Goal: Complete application form: Complete application form

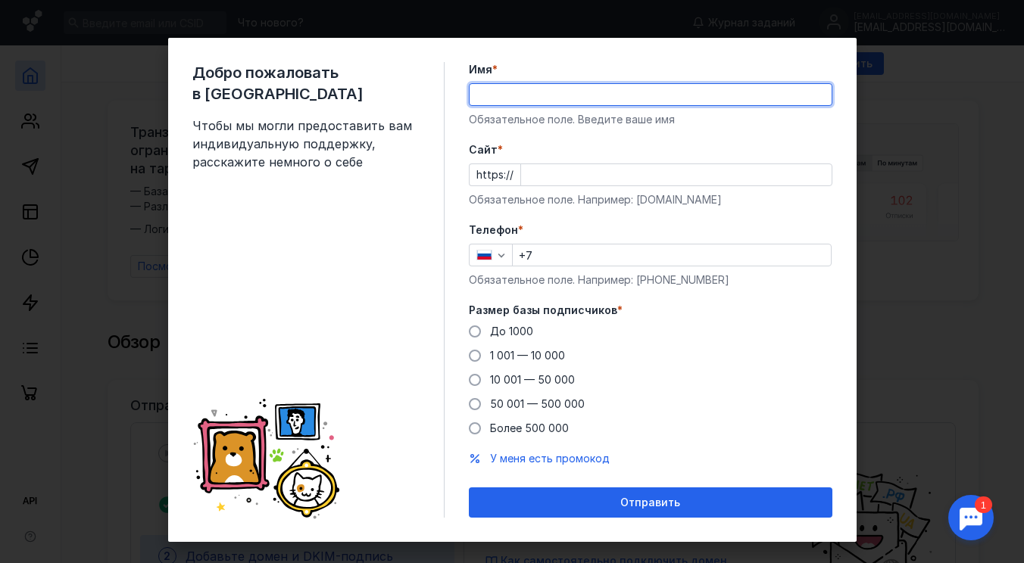
click at [554, 100] on input "Имя *" at bounding box center [650, 94] width 362 height 21
type input "F"
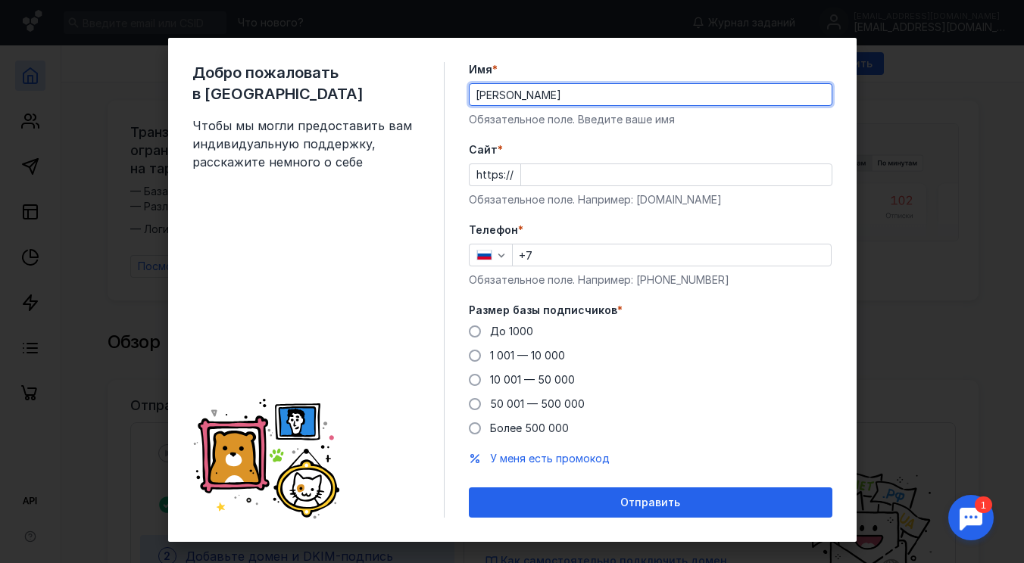
type input "[PERSON_NAME]"
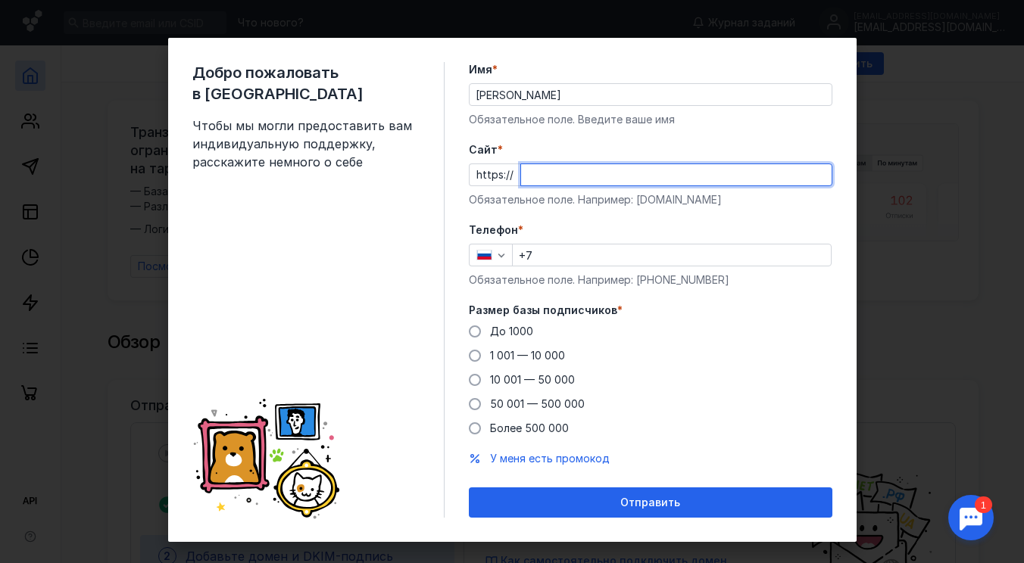
click at [550, 174] on input "Cайт *" at bounding box center [676, 174] width 310 height 21
type input "р"
type input "[DOMAIN_NAME]"
click at [552, 257] on input "+7" at bounding box center [672, 255] width 318 height 21
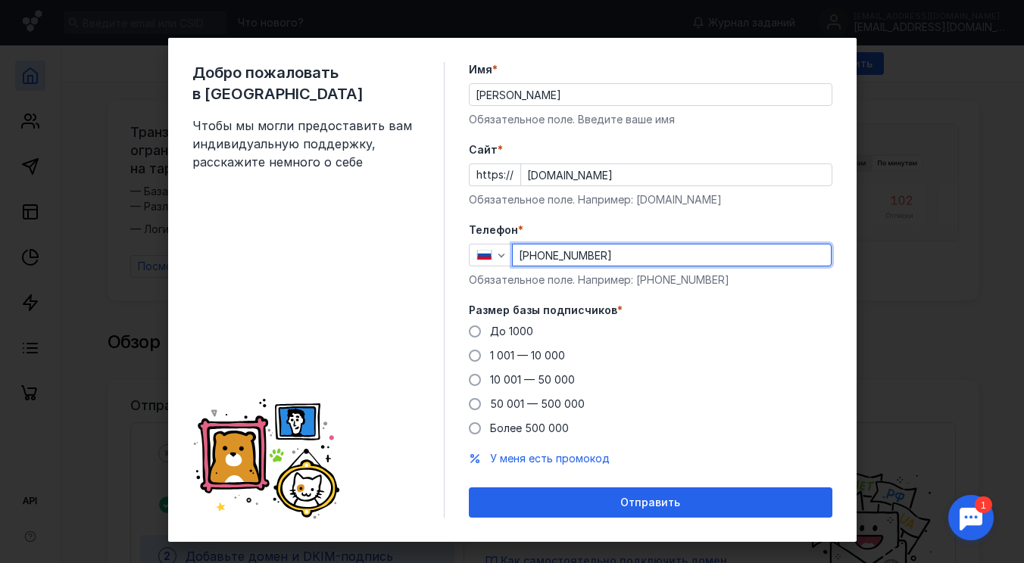
scroll to position [17, 0]
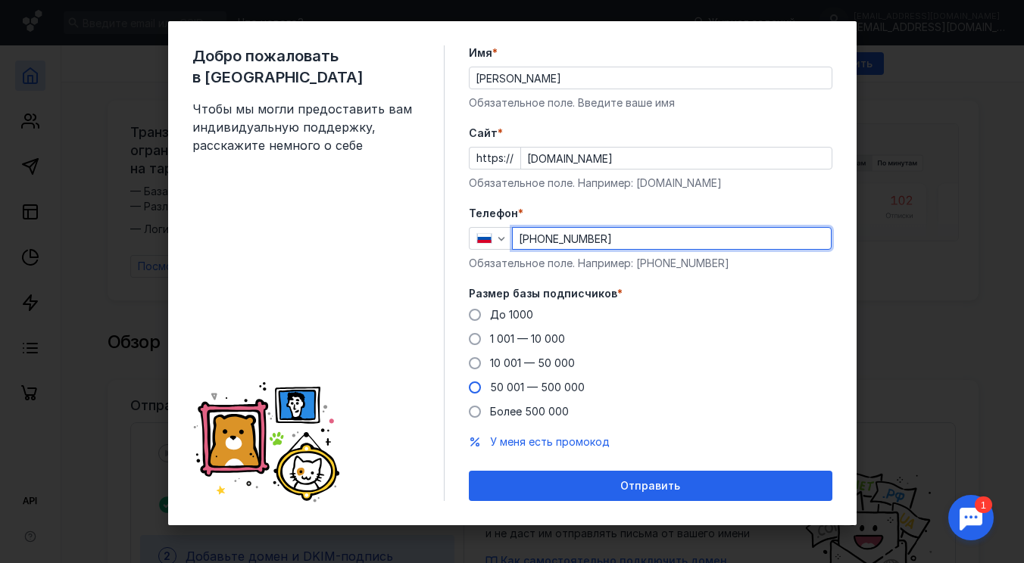
type input "[PHONE_NUMBER]"
click at [510, 391] on span "50 001 — 500 000" at bounding box center [537, 387] width 95 height 13
click at [0, 0] on input "50 001 — 500 000" at bounding box center [0, 0] width 0 height 0
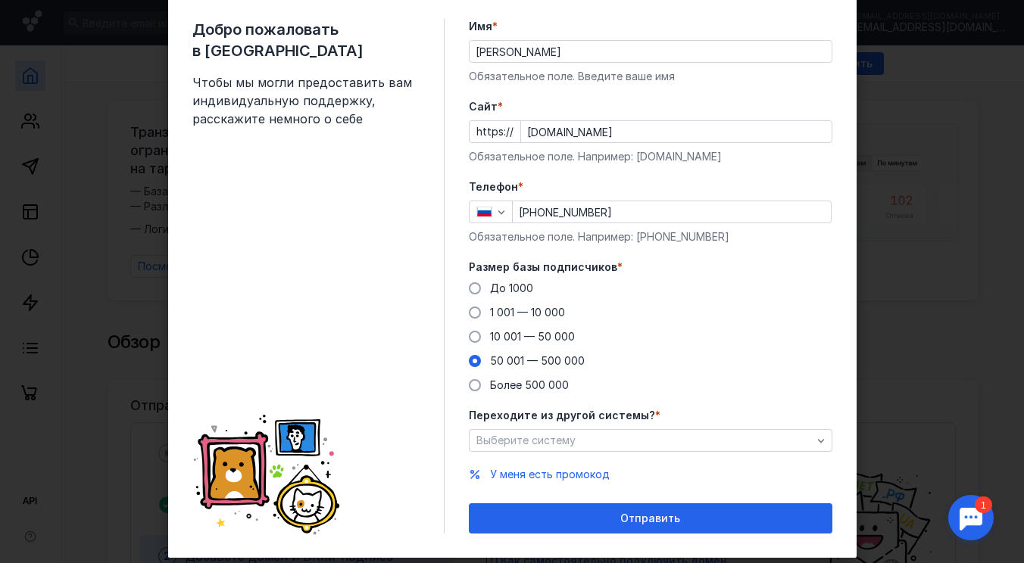
scroll to position [76, 0]
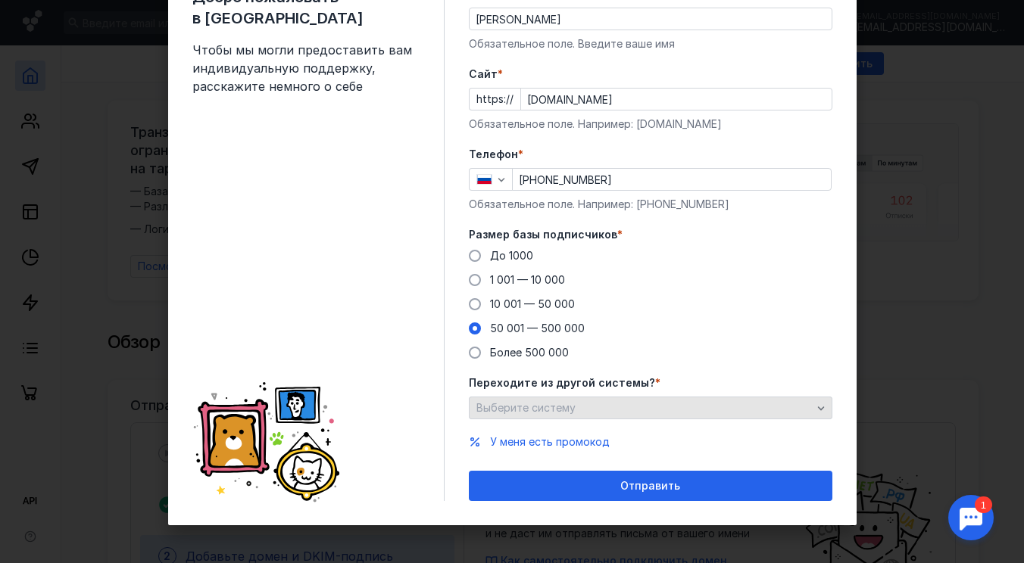
click at [536, 417] on div "Выберите систему" at bounding box center [650, 408] width 363 height 23
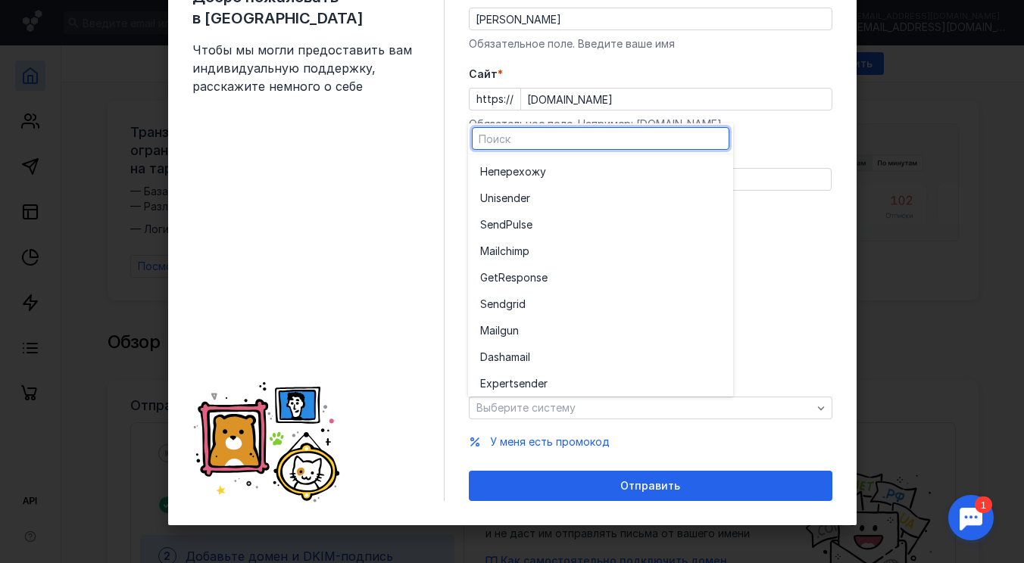
click at [772, 300] on div "До [DATE] 1 001 — 10 000 10 001 — 50 000 50 001 — 500 000 Более 500 000" at bounding box center [650, 304] width 363 height 112
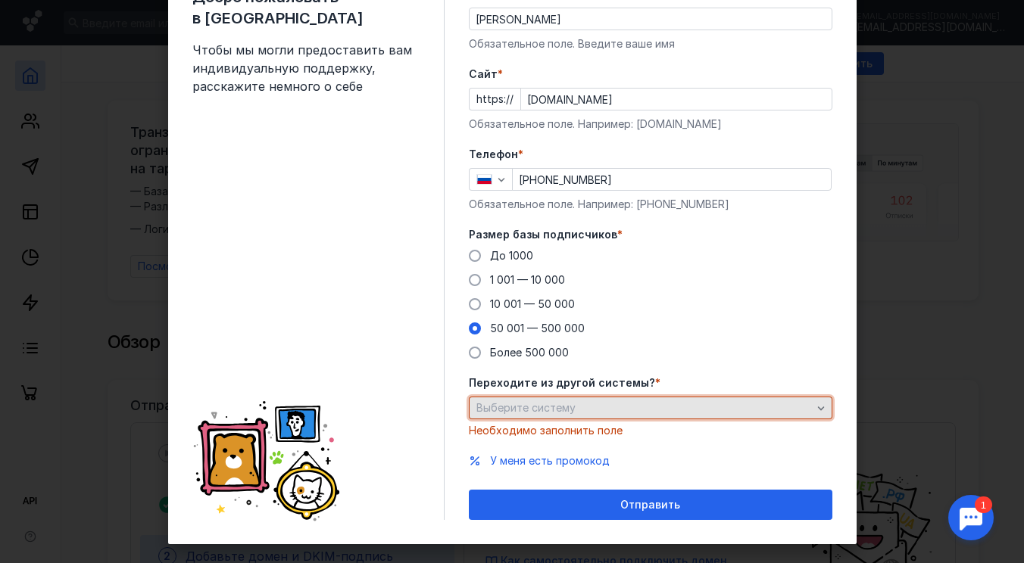
click at [639, 406] on div "Выберите систему" at bounding box center [644, 408] width 343 height 13
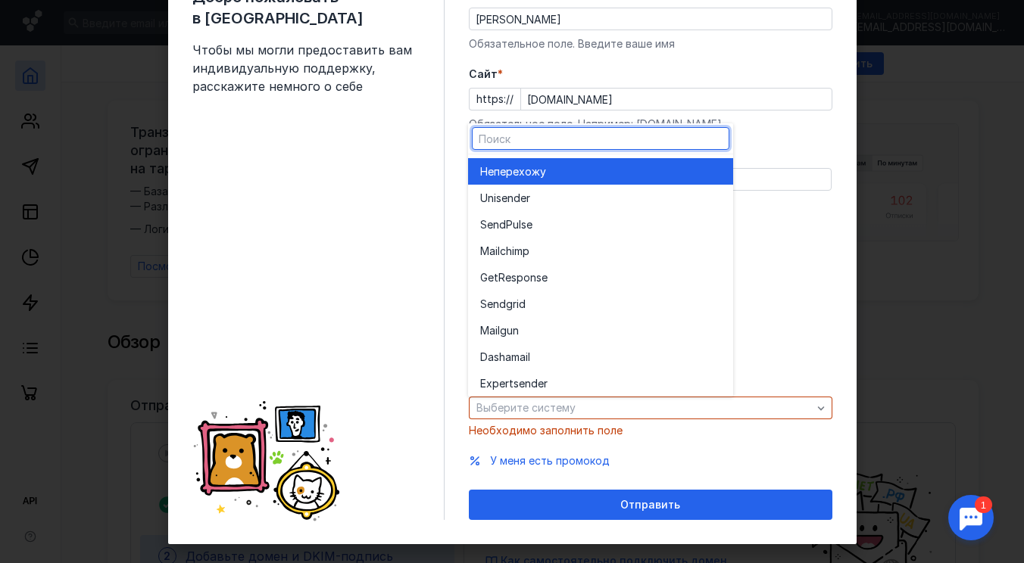
click at [556, 166] on div "Не перехожу" at bounding box center [600, 171] width 241 height 15
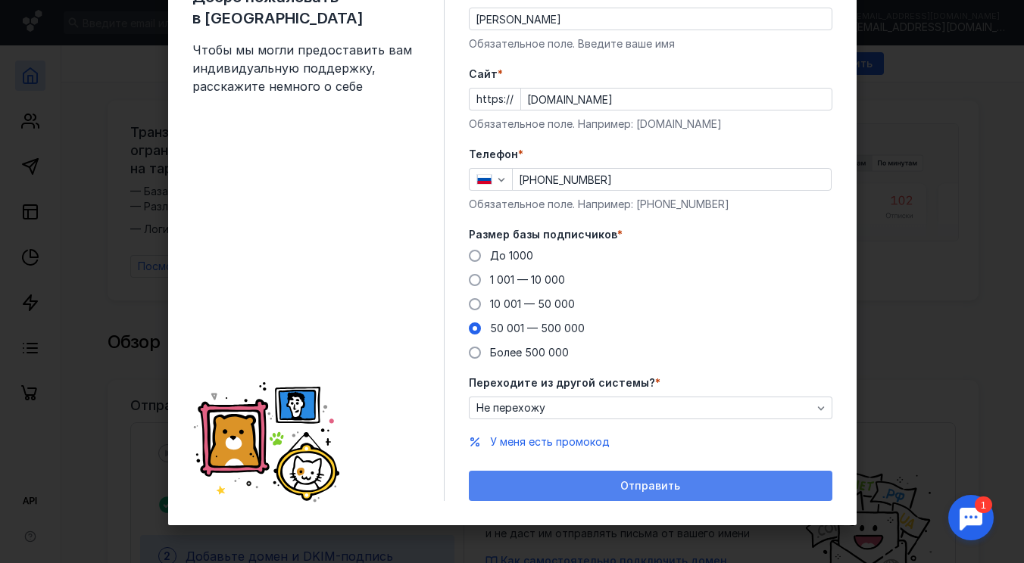
click at [563, 482] on div "Отправить" at bounding box center [650, 486] width 348 height 13
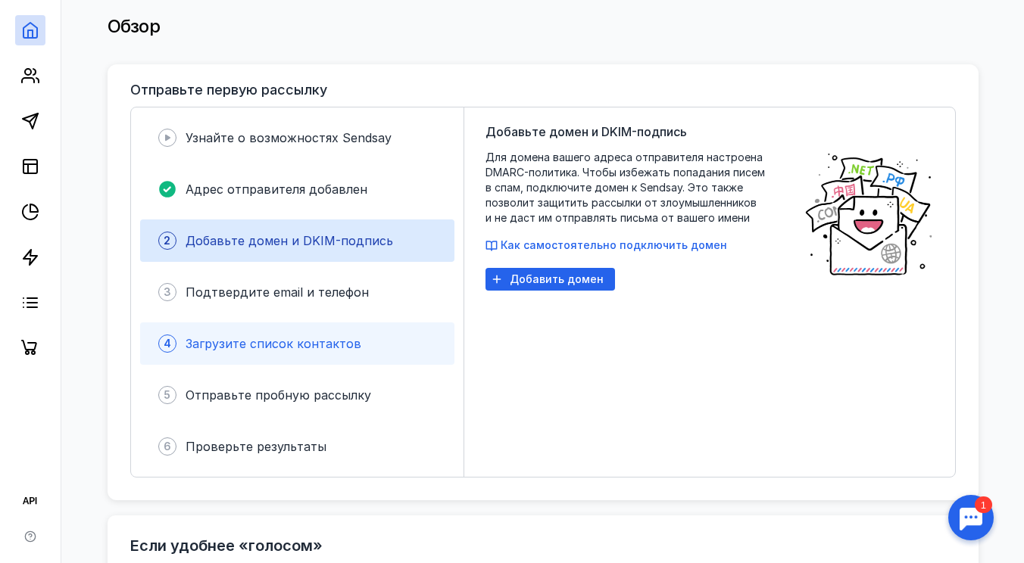
scroll to position [317, 0]
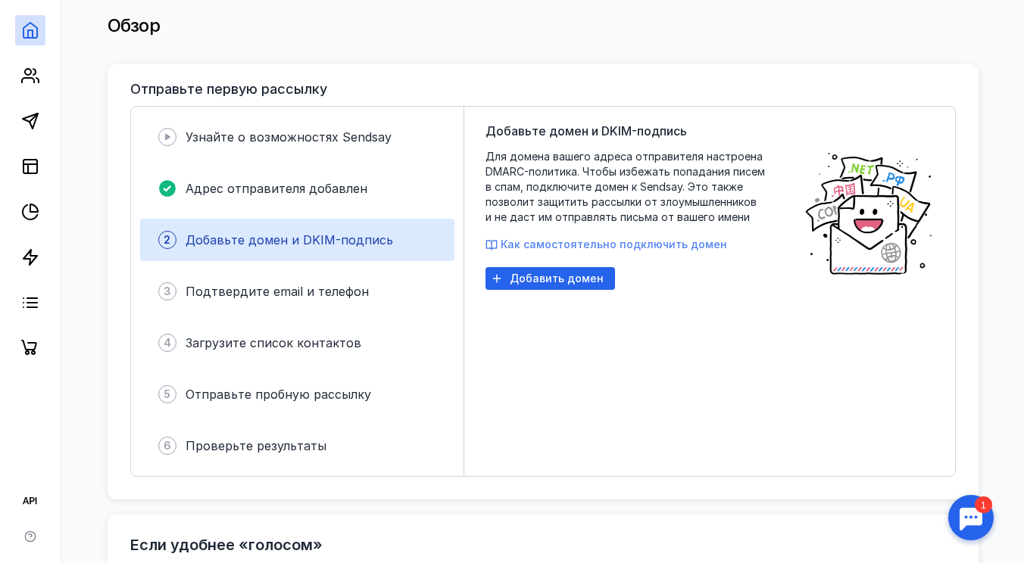
click at [521, 229] on div "Добавьте домен и DKIM-подпись Для домена вашего адреса отправителя настроена DM…" at bounding box center [636, 291] width 303 height 339
click at [523, 277] on div "Добавить домен" at bounding box center [549, 278] width 129 height 23
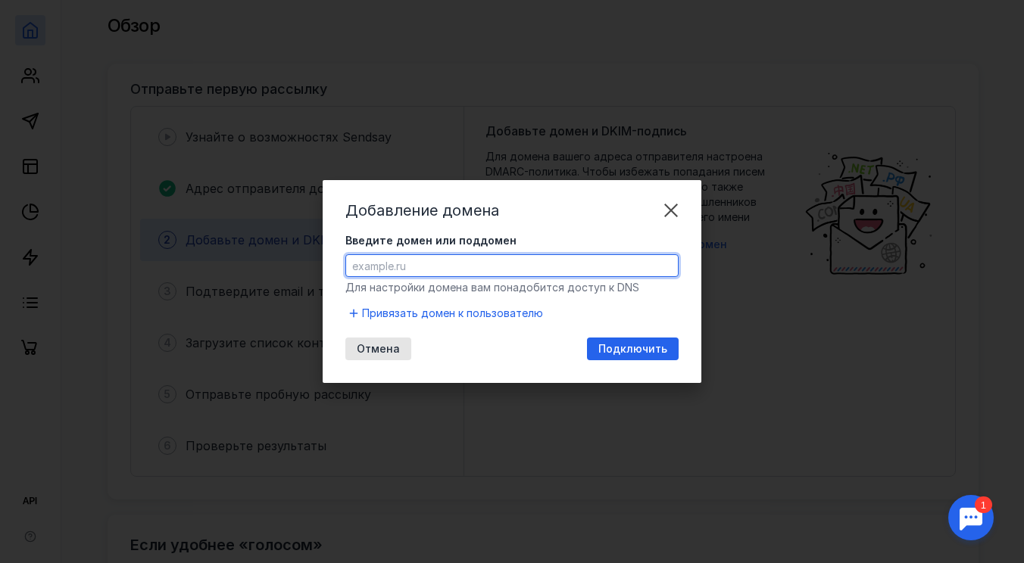
click at [508, 267] on input "Введите домен или поддомен" at bounding box center [512, 265] width 332 height 21
type input "[DOMAIN_NAME]"
click at [635, 357] on div "Подключить" at bounding box center [633, 349] width 92 height 23
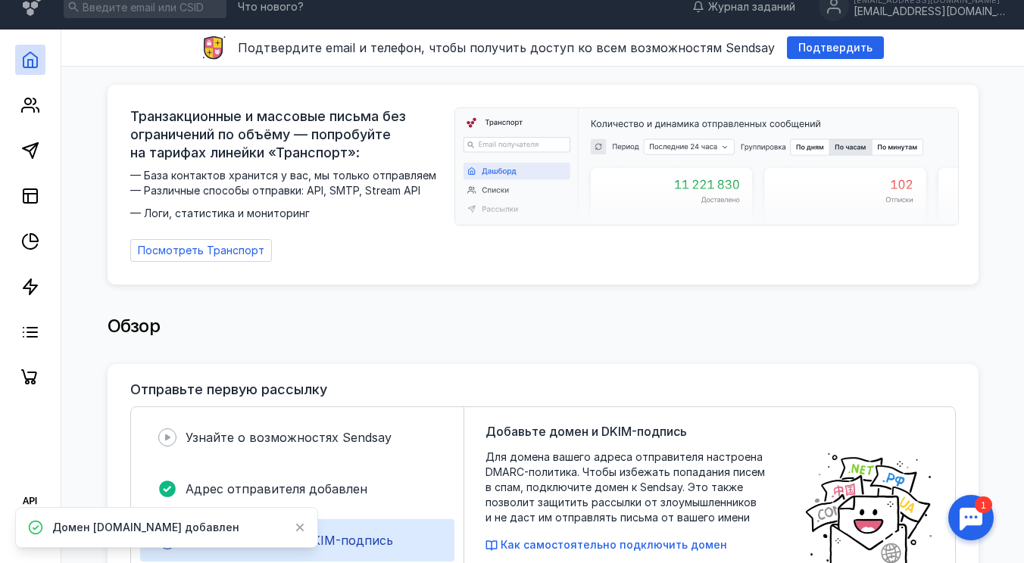
scroll to position [17, 0]
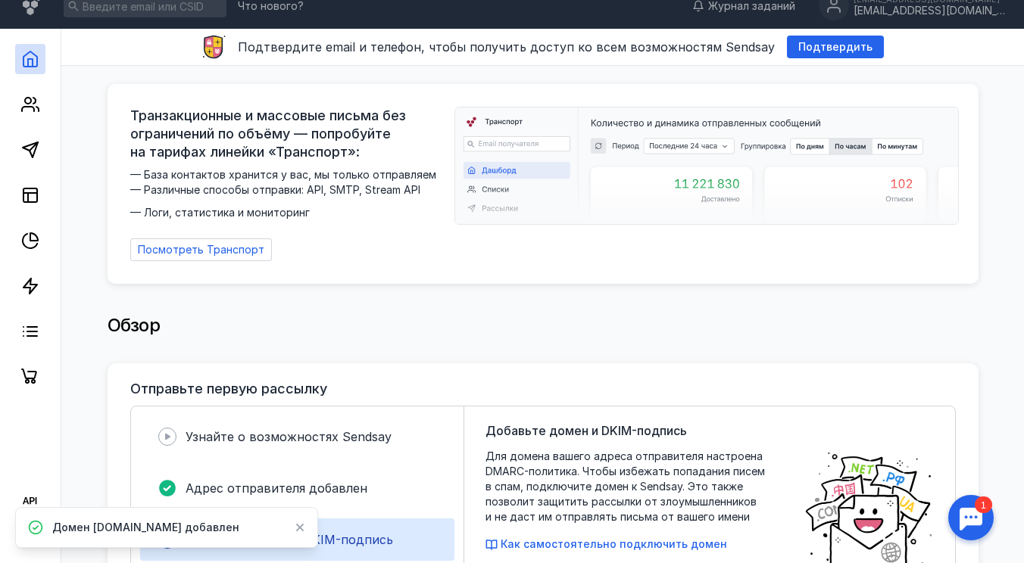
click at [301, 526] on icon at bounding box center [300, 528] width 11 height 12
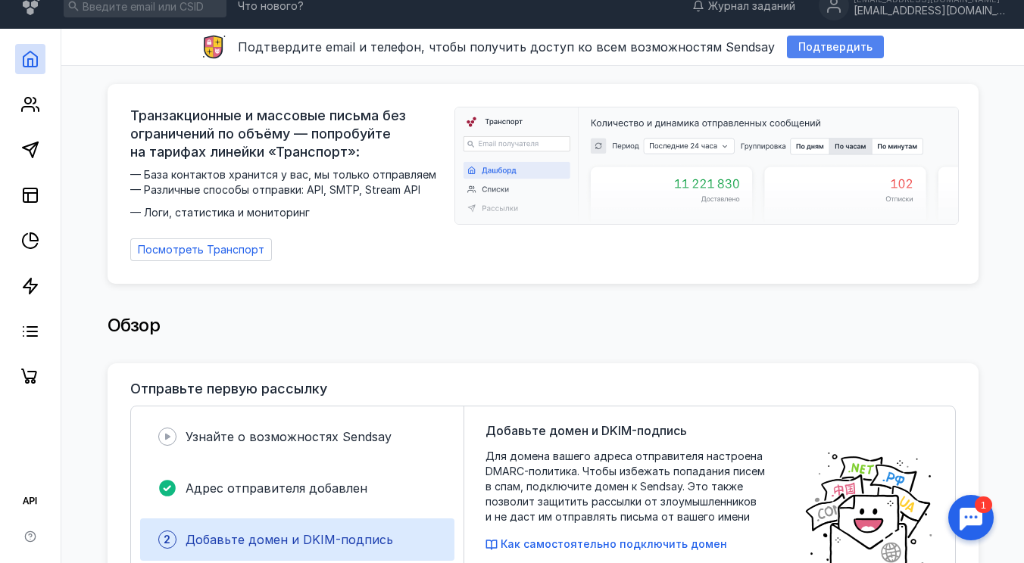
click at [794, 55] on div "Подтвердить" at bounding box center [835, 47] width 97 height 23
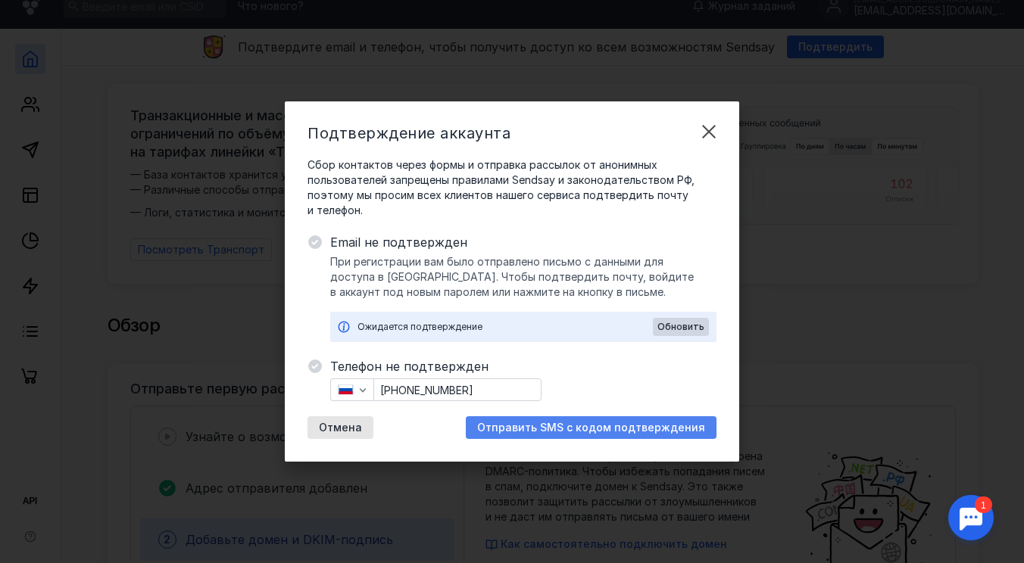
click at [522, 433] on span "Отправить SMS с кодом подтверждения" at bounding box center [591, 428] width 228 height 13
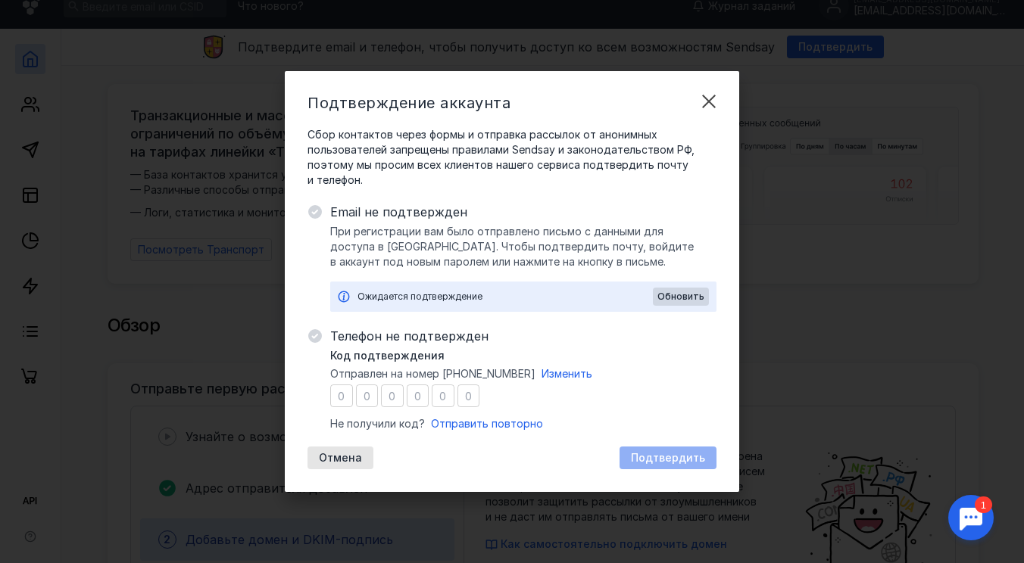
type input "4"
type input "8"
type input "4"
type input "5"
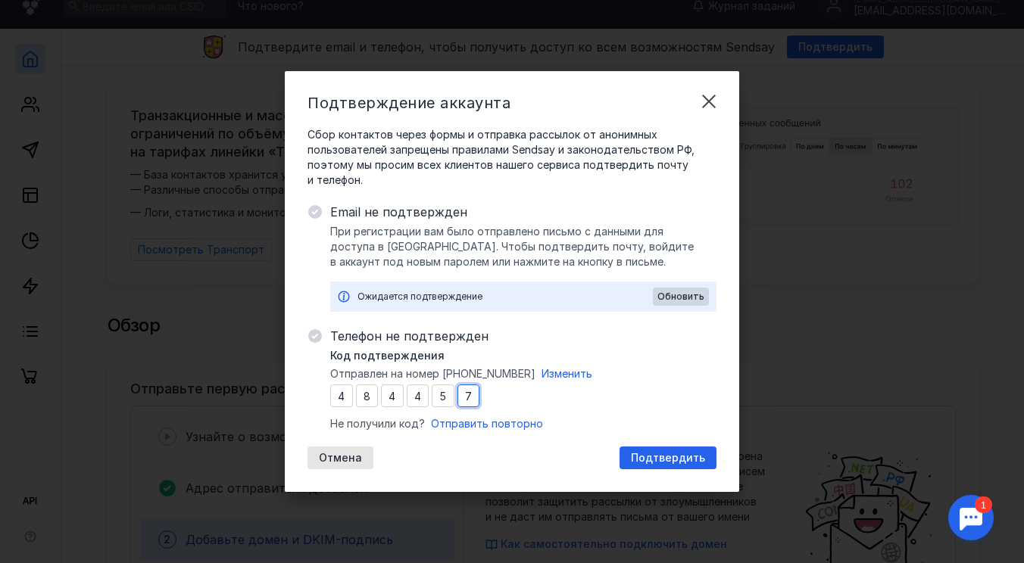
type input "7"
click at [658, 457] on span "Подтвердить" at bounding box center [668, 458] width 74 height 13
